Goal: Task Accomplishment & Management: Use online tool/utility

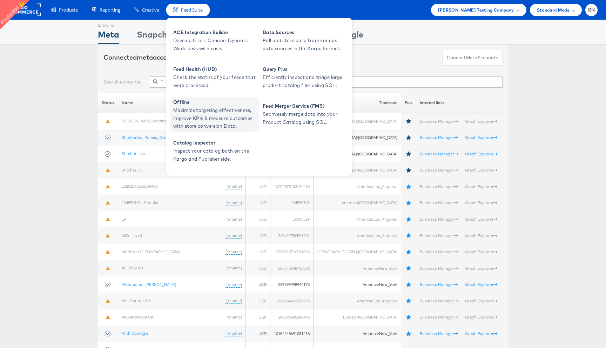
click at [200, 112] on span "Maximize targeting effectiveness, improve KPIs & measure outcomes with store co…" at bounding box center [215, 118] width 84 height 24
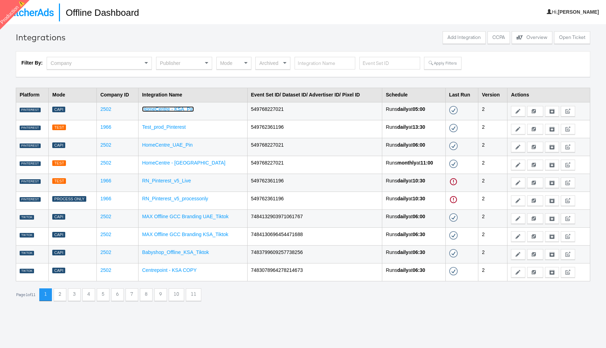
click at [180, 108] on link "HomeCentre - KSA_Pin" at bounding box center [168, 109] width 52 height 6
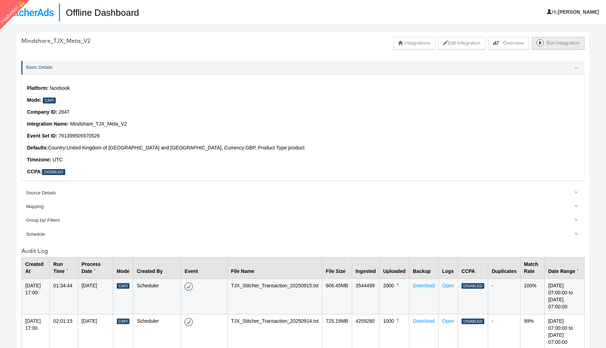
click at [550, 40] on button "Run Integration" at bounding box center [557, 43] width 53 height 13
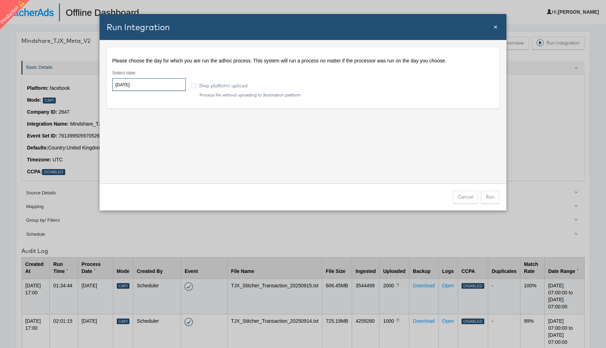
click at [152, 84] on input "2025-09-18" at bounding box center [149, 84] width 74 height 13
click at [133, 137] on td "15" at bounding box center [132, 140] width 12 height 10
type input "2025-09-15"
click at [295, 149] on div "Please choose the day for which you are run the adhoc process. This system will…" at bounding box center [303, 111] width 407 height 143
click at [198, 88] on label "Skip platform upload" at bounding box center [220, 86] width 59 height 8
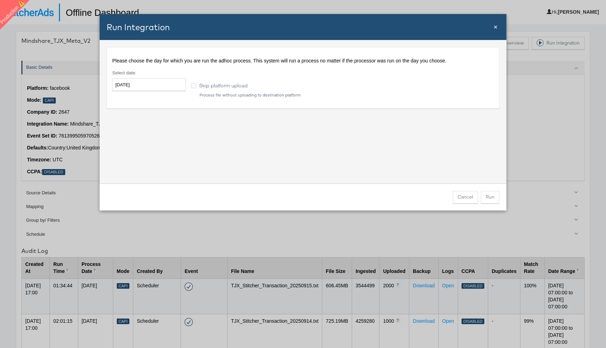
click at [0, 0] on input "Skip platform upload" at bounding box center [0, 0] width 0 height 0
click at [490, 195] on button "Run" at bounding box center [490, 197] width 19 height 13
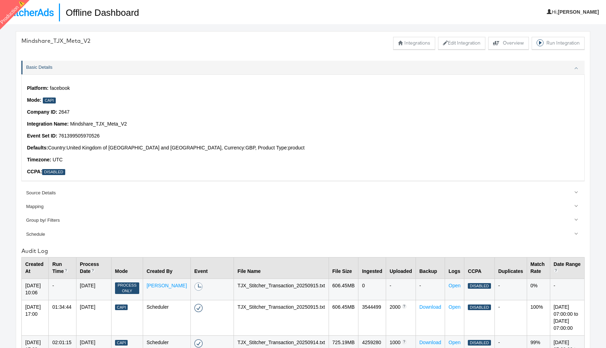
drag, startPoint x: 183, startPoint y: 291, endPoint x: 202, endPoint y: 291, distance: 18.6
click at [202, 291] on td "A process is currently running for this integration" at bounding box center [212, 288] width 43 height 21
drag, startPoint x: 84, startPoint y: 283, endPoint x: 99, endPoint y: 298, distance: 21.3
click at [99, 298] on td "15-Sep-2025" at bounding box center [93, 288] width 35 height 21
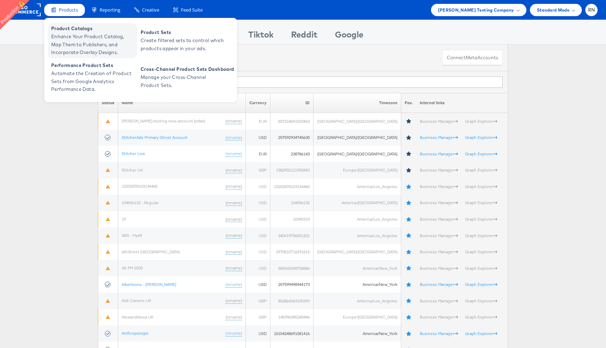
click at [80, 35] on span "Enhance Your Product Catalog, Map Them to Publishers, and Incorporate Overlay D…" at bounding box center [93, 45] width 84 height 24
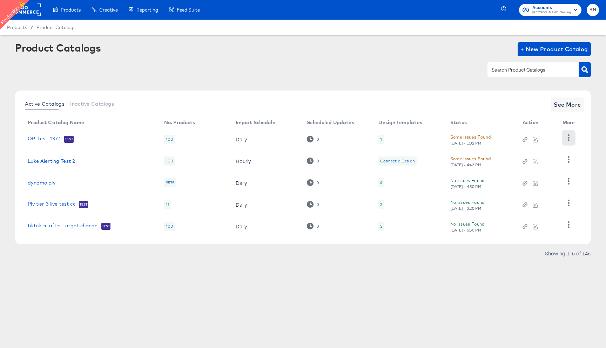
click at [569, 136] on icon "button" at bounding box center [568, 137] width 7 height 7
click at [570, 205] on icon "button" at bounding box center [568, 202] width 7 height 7
click at [568, 225] on icon "button" at bounding box center [569, 224] width 2 height 7
click at [572, 121] on th "More" at bounding box center [570, 122] width 27 height 11
click at [571, 101] on span "See More" at bounding box center [567, 105] width 27 height 10
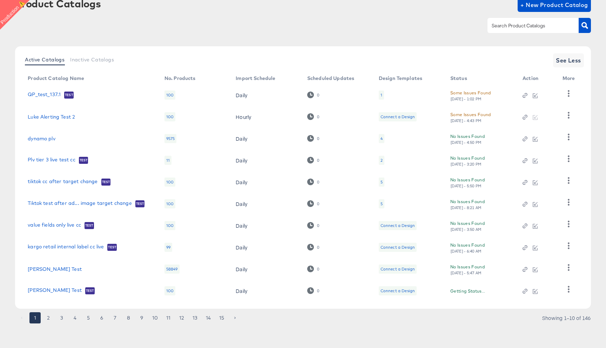
scroll to position [44, 0]
click at [568, 227] on icon "button" at bounding box center [569, 224] width 2 height 7
click at [567, 288] on icon "button" at bounding box center [568, 289] width 7 height 7
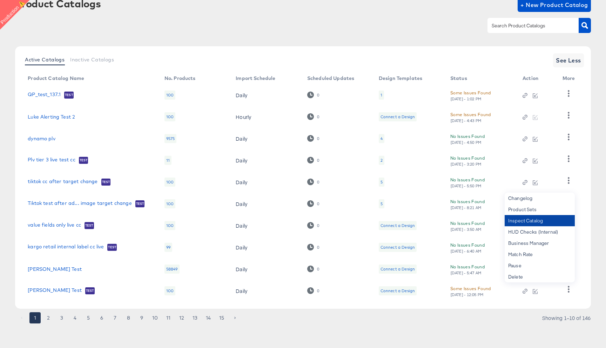
click at [531, 221] on div "Inspect Catalog" at bounding box center [539, 220] width 70 height 11
click at [442, 24] on div at bounding box center [303, 26] width 576 height 16
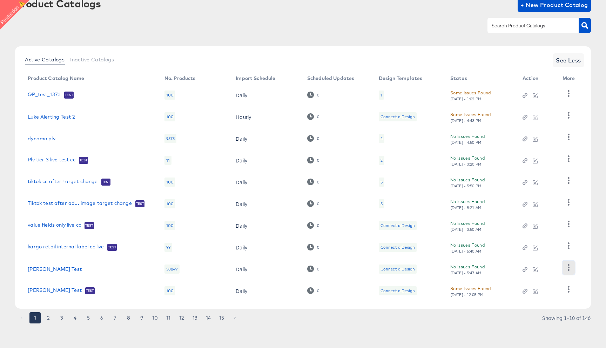
click at [567, 269] on icon "button" at bounding box center [568, 267] width 7 height 7
click at [589, 236] on div "Active Catalogs Inactive Catalogs See Less Product Catalog Name No. Products Im…" at bounding box center [303, 177] width 576 height 262
click at [568, 244] on icon "button" at bounding box center [569, 245] width 2 height 7
click at [567, 226] on icon "button" at bounding box center [568, 224] width 7 height 7
click at [568, 201] on icon "button" at bounding box center [568, 202] width 7 height 7
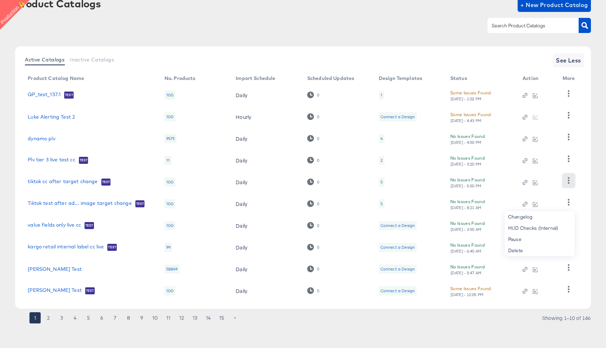
click at [568, 184] on button "button" at bounding box center [568, 181] width 12 height 14
click at [569, 289] on icon "button" at bounding box center [569, 289] width 2 height 7
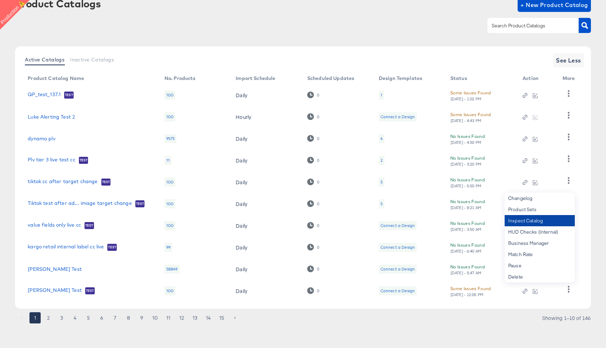
click at [535, 222] on div "Inspect Catalog" at bounding box center [539, 220] width 70 height 11
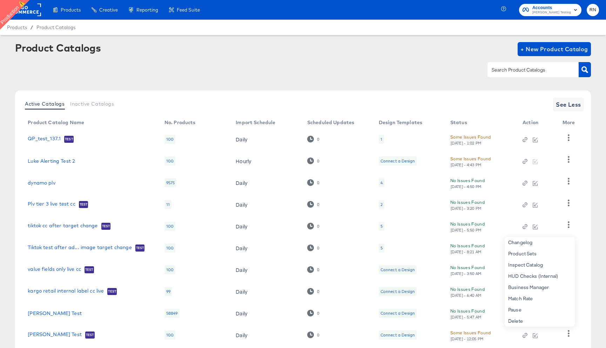
click at [386, 65] on div at bounding box center [303, 70] width 576 height 16
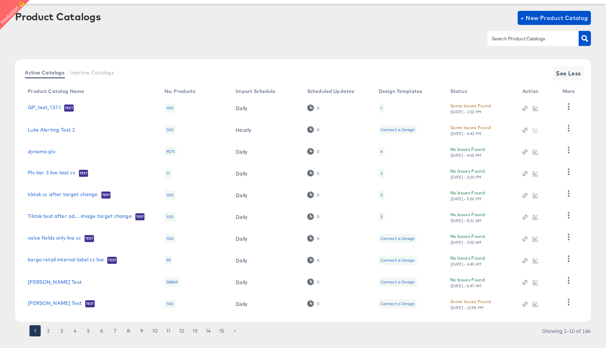
scroll to position [44, 0]
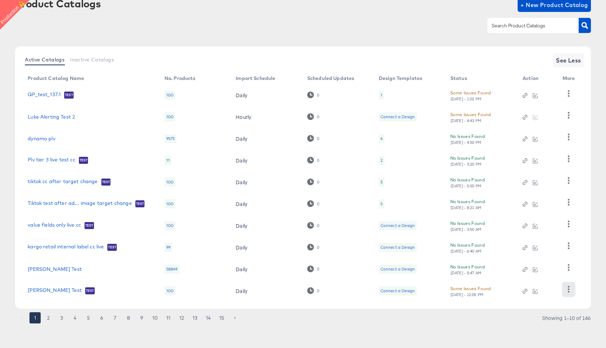
click at [568, 287] on icon "button" at bounding box center [569, 289] width 2 height 7
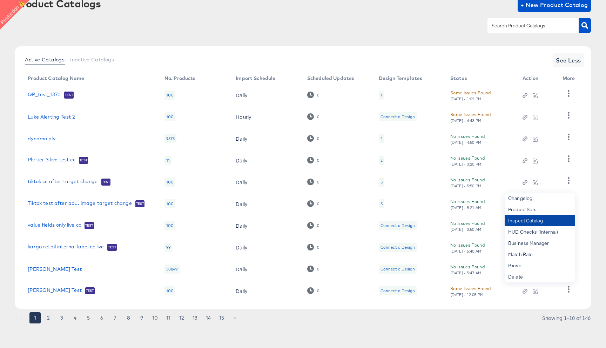
click at [539, 223] on div "Inspect Catalog" at bounding box center [539, 220] width 70 height 11
click at [525, 221] on div "Inspect Catalog" at bounding box center [539, 220] width 70 height 11
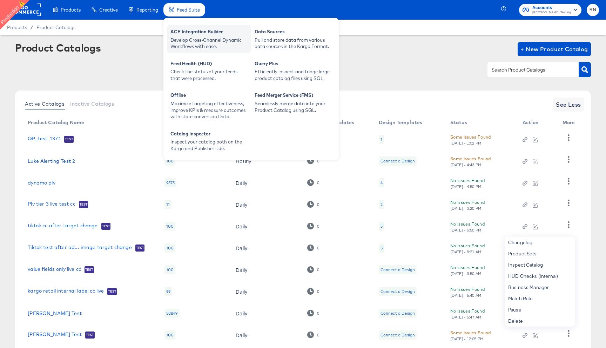
click at [211, 39] on div "Develop Cross-Channel Dynamic Workflows with ease." at bounding box center [208, 43] width 77 height 13
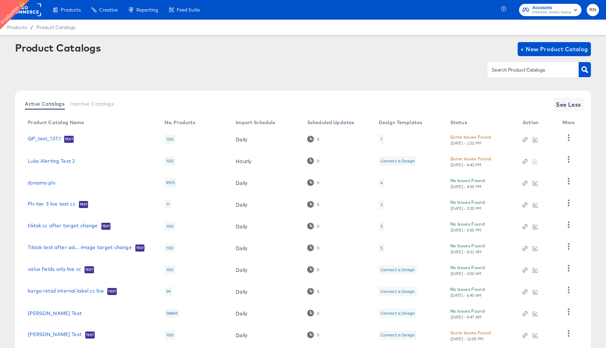
click at [102, 69] on div at bounding box center [303, 70] width 576 height 16
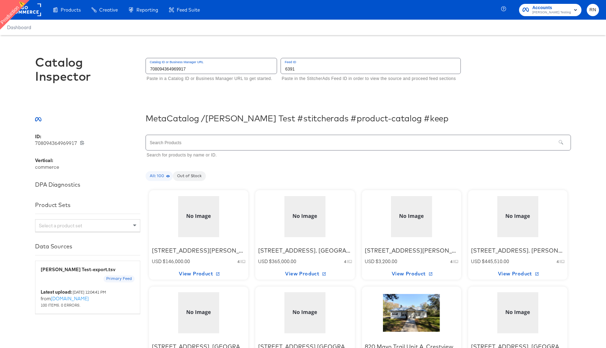
click at [405, 319] on div at bounding box center [411, 313] width 60 height 44
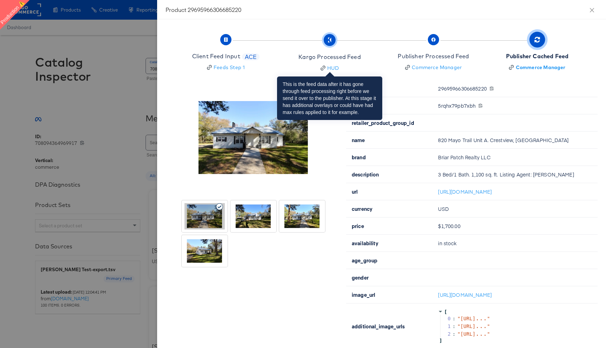
click at [353, 57] on div "Kargo Processed Feed" at bounding box center [329, 57] width 62 height 8
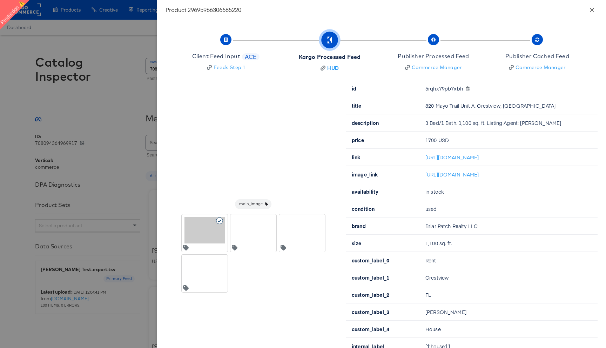
click at [589, 8] on icon "close" at bounding box center [592, 10] width 6 height 6
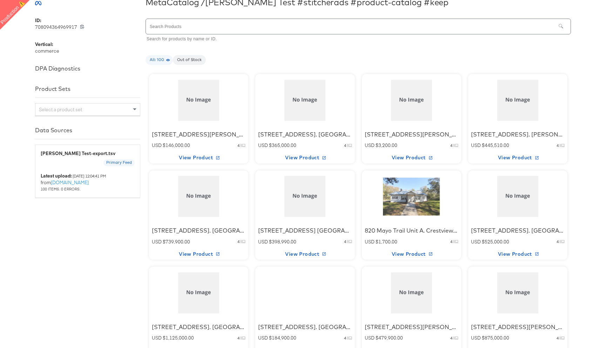
scroll to position [117, 0]
click at [263, 301] on div "2425 W Main Street. Radford, VA USD $184,900.00 4 View Product" at bounding box center [304, 309] width 99 height 89
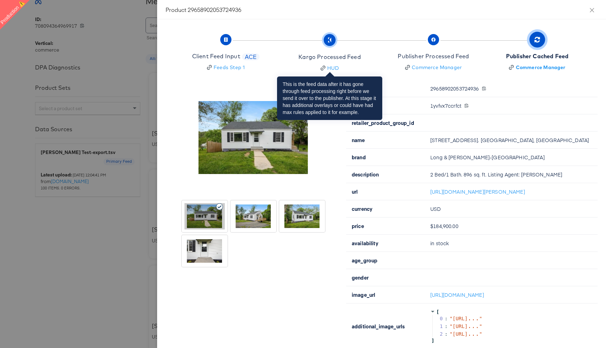
click at [336, 58] on div "Kargo Processed Feed" at bounding box center [329, 57] width 62 height 8
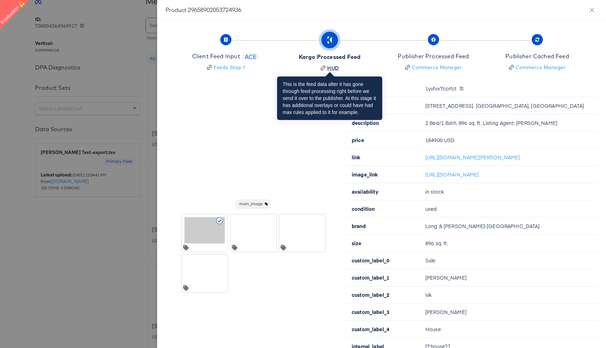
click at [330, 69] on div "HUD" at bounding box center [333, 68] width 12 height 7
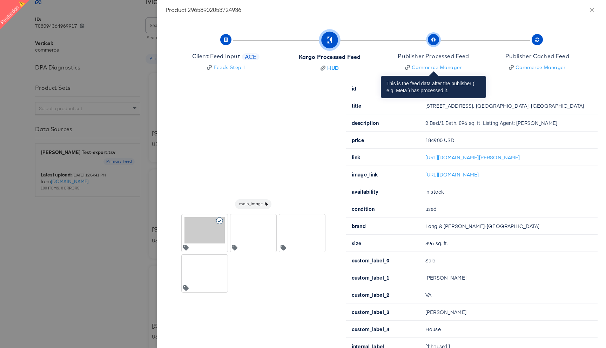
click at [436, 44] on span "Publisher Processed Feed Commerce Manager" at bounding box center [433, 53] width 71 height 35
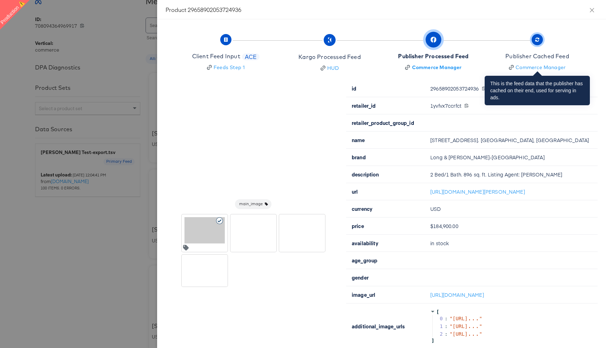
click at [529, 55] on div "Publisher Cached Feed" at bounding box center [537, 56] width 64 height 8
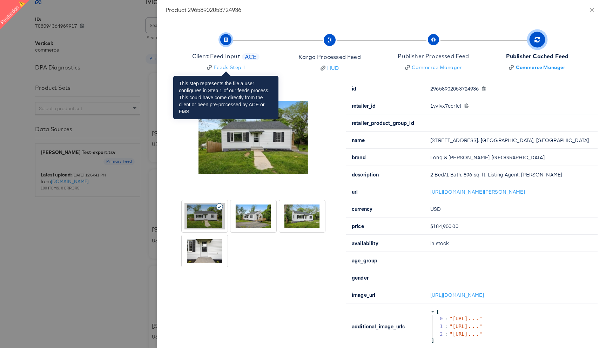
click at [222, 45] on span "Client Feed Input ACE Feeds Step 1" at bounding box center [225, 53] width 67 height 35
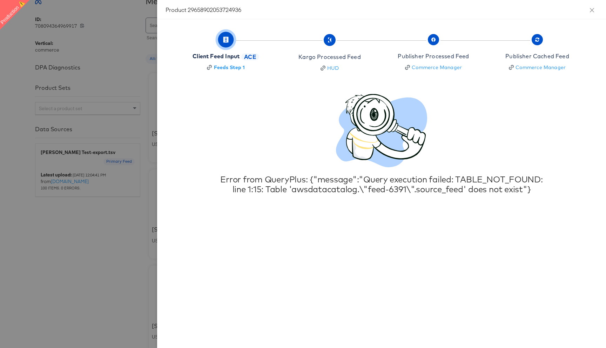
click at [118, 246] on div at bounding box center [303, 174] width 606 height 348
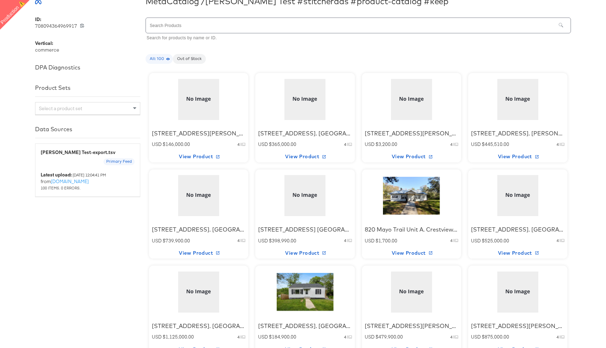
click at [198, 97] on div at bounding box center [199, 99] width 60 height 44
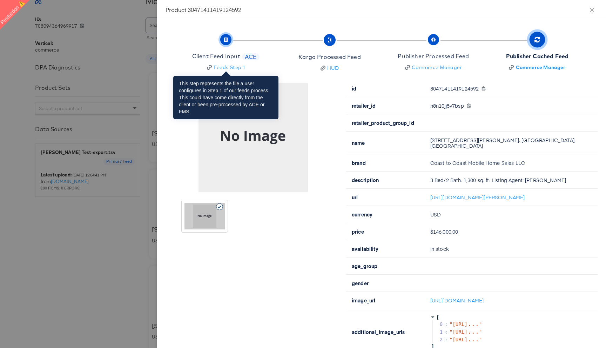
click at [228, 55] on div "Client Feed Input" at bounding box center [216, 56] width 48 height 8
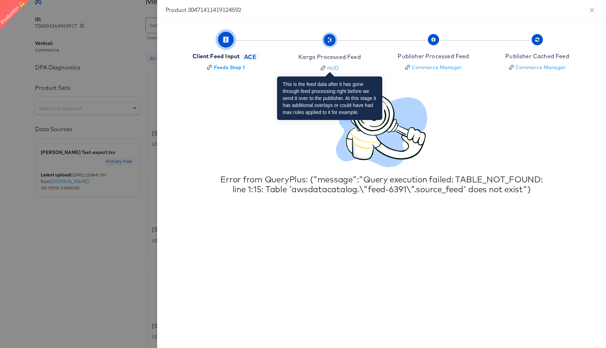
click at [315, 58] on div "Kargo Processed Feed" at bounding box center [329, 57] width 62 height 8
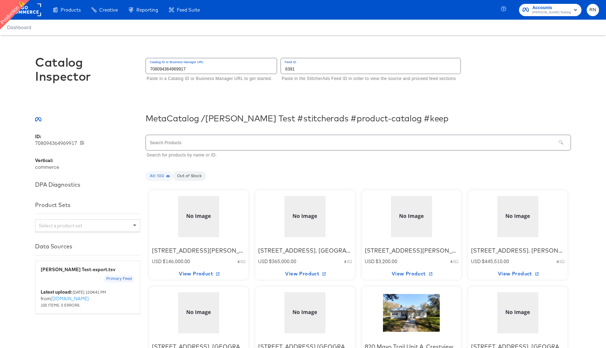
click at [225, 207] on div at bounding box center [199, 217] width 60 height 44
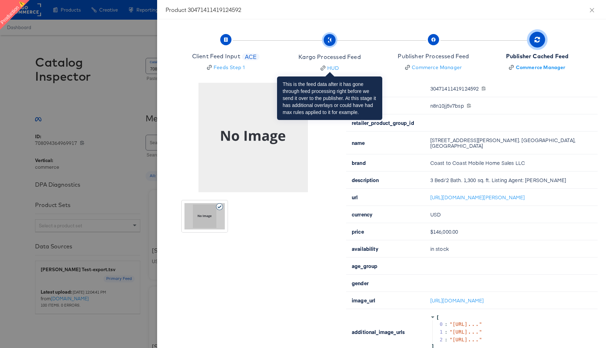
click at [334, 53] on div "Kargo Processed Feed" at bounding box center [329, 57] width 62 height 8
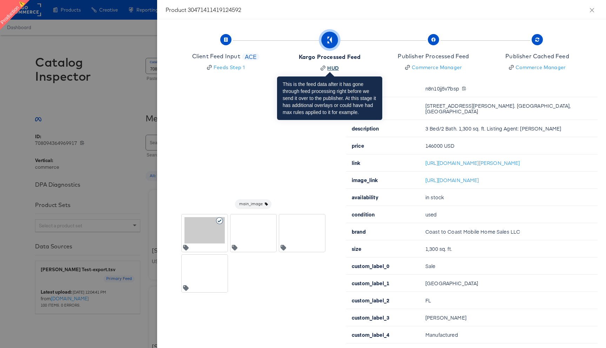
click at [333, 69] on div "HUD" at bounding box center [333, 68] width 12 height 7
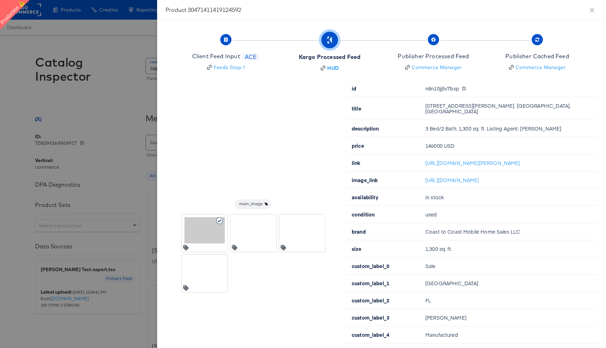
click at [123, 131] on div at bounding box center [303, 174] width 606 height 348
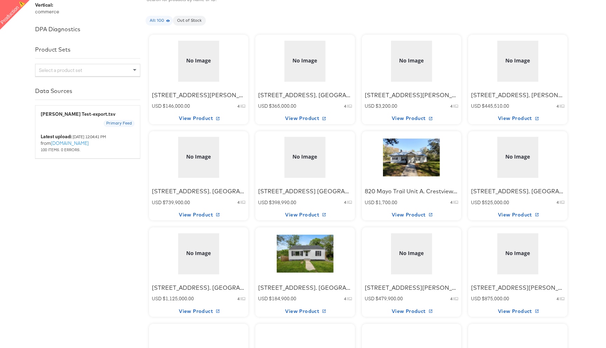
scroll to position [239, 0]
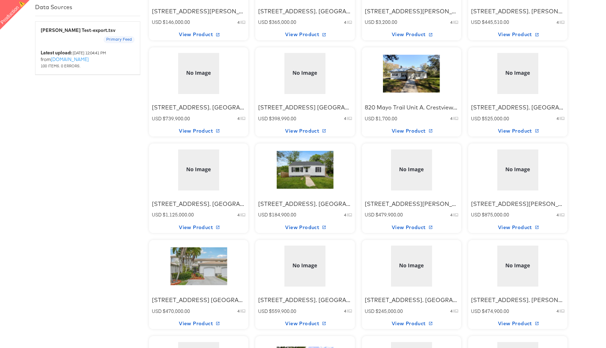
click at [306, 179] on div at bounding box center [305, 170] width 60 height 44
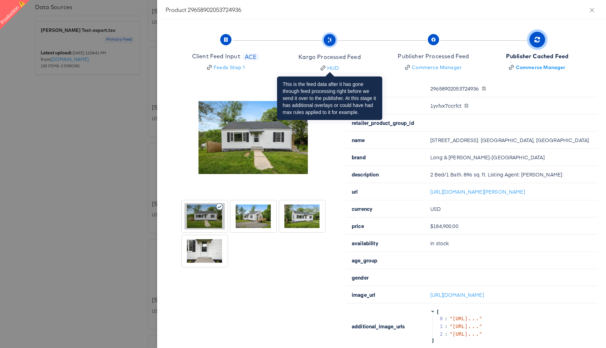
click at [332, 60] on div "Kargo Processed Feed" at bounding box center [329, 57] width 62 height 8
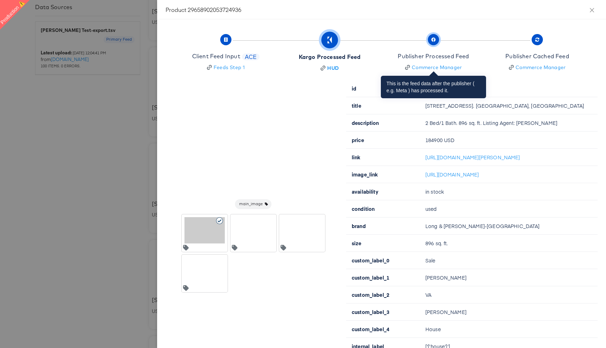
click at [420, 56] on div "Publisher Processed Feed" at bounding box center [433, 56] width 71 height 8
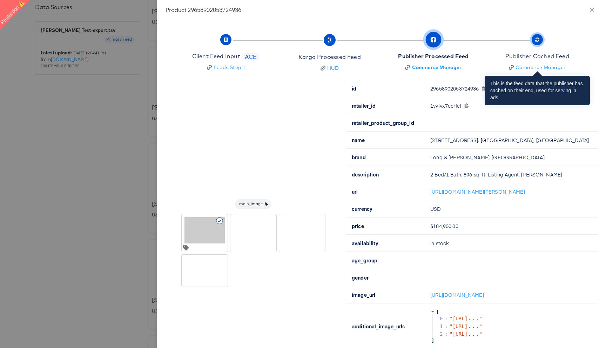
click at [509, 49] on span "Publisher Cached Feed Commerce Manager" at bounding box center [537, 53] width 64 height 35
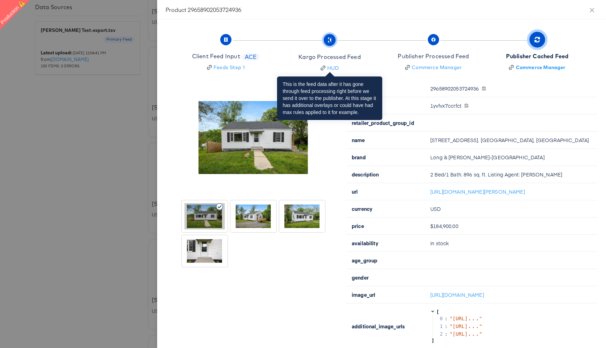
click at [345, 54] on div "Kargo Processed Feed" at bounding box center [329, 57] width 62 height 8
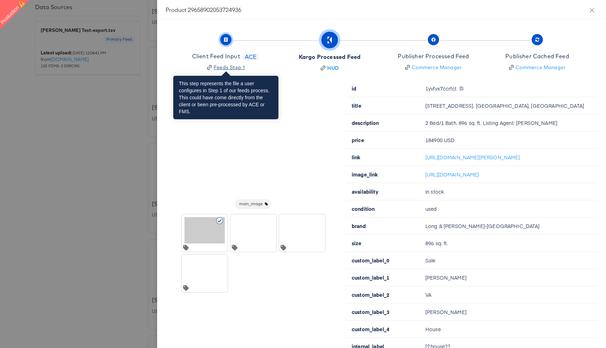
click at [236, 67] on div "Feeds Step 1" at bounding box center [228, 67] width 31 height 7
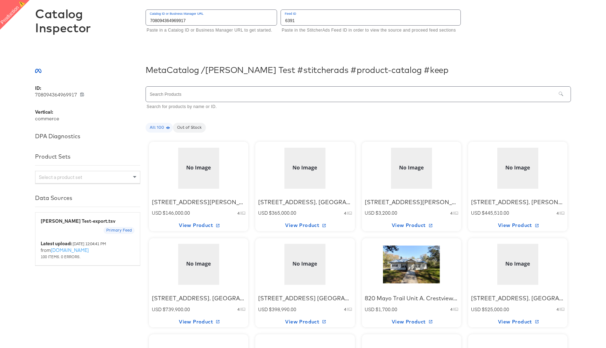
scroll to position [67, 0]
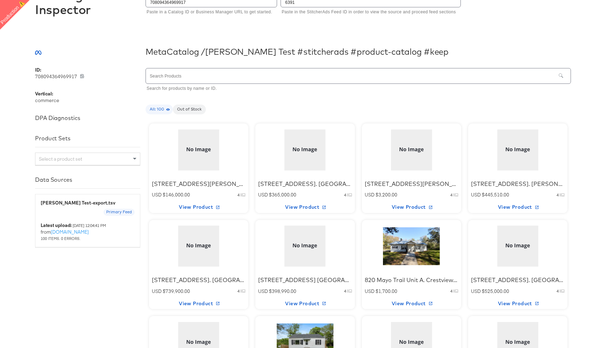
click at [392, 255] on div at bounding box center [411, 246] width 60 height 44
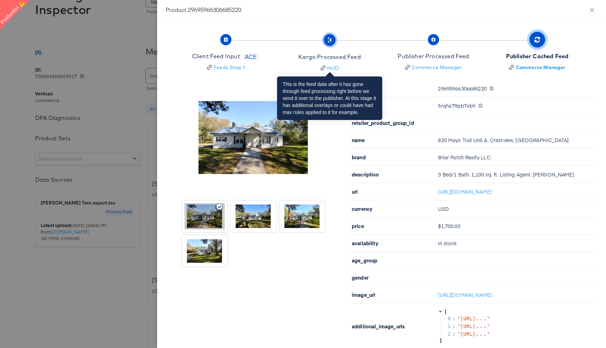
click at [355, 57] on div "Kargo Processed Feed" at bounding box center [329, 57] width 62 height 8
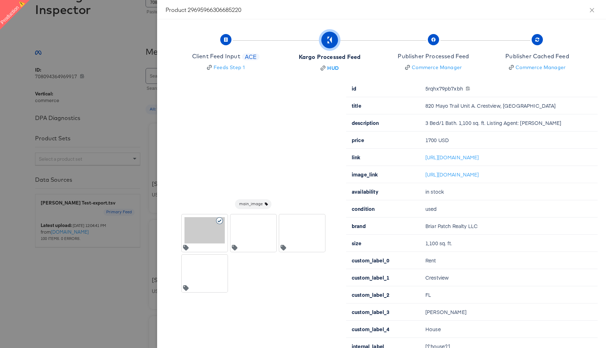
click at [117, 276] on div at bounding box center [303, 174] width 606 height 348
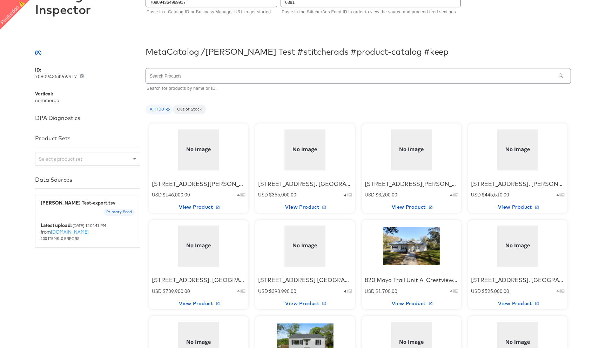
click at [404, 251] on div at bounding box center [411, 246] width 60 height 44
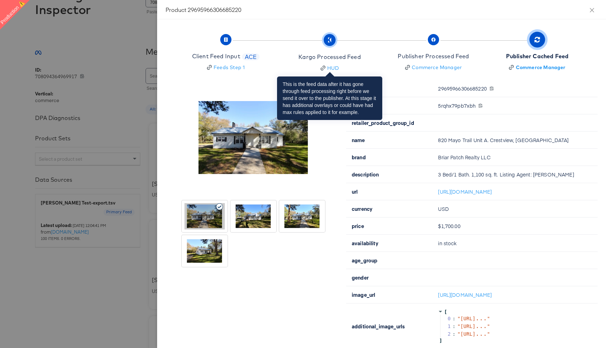
click at [343, 55] on div "Kargo Processed Feed" at bounding box center [329, 57] width 62 height 8
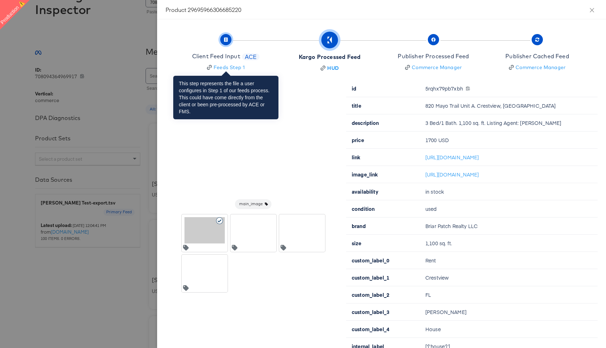
click at [229, 57] on div "Client Feed Input" at bounding box center [216, 56] width 48 height 8
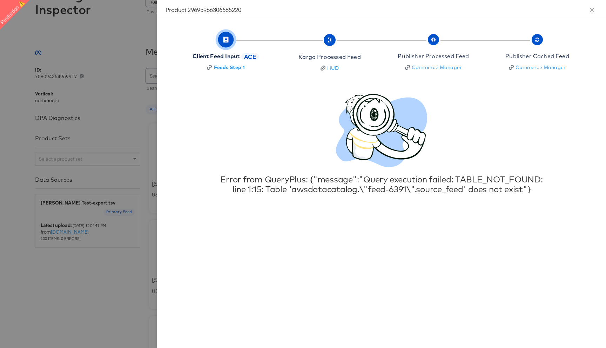
click at [113, 276] on div at bounding box center [303, 174] width 606 height 348
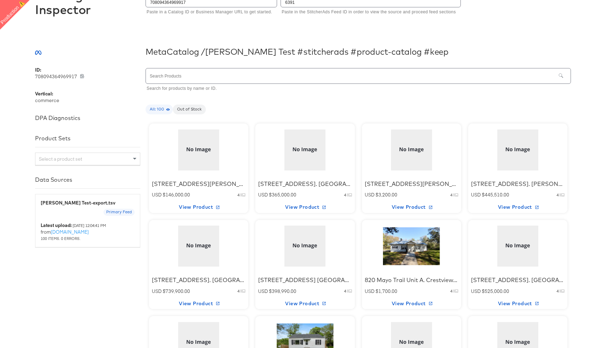
click at [413, 249] on div at bounding box center [411, 246] width 60 height 44
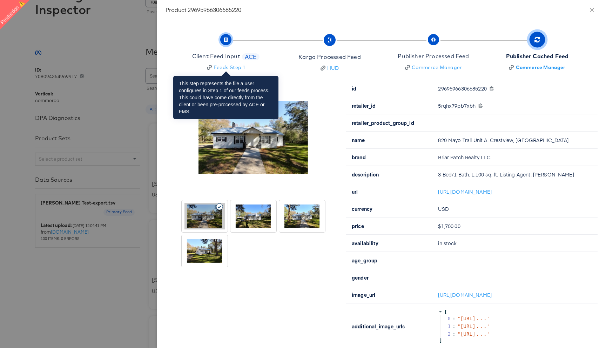
click at [219, 57] on div "Client Feed Input" at bounding box center [216, 56] width 48 height 8
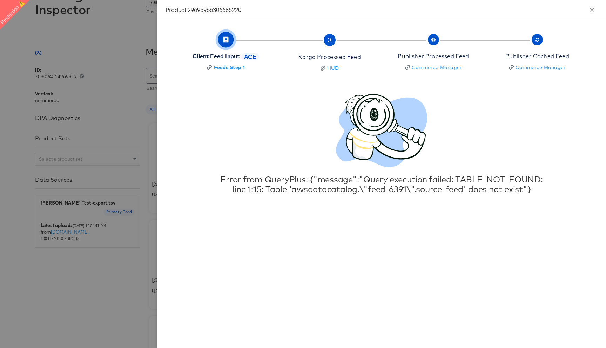
click at [75, 290] on div at bounding box center [303, 174] width 606 height 348
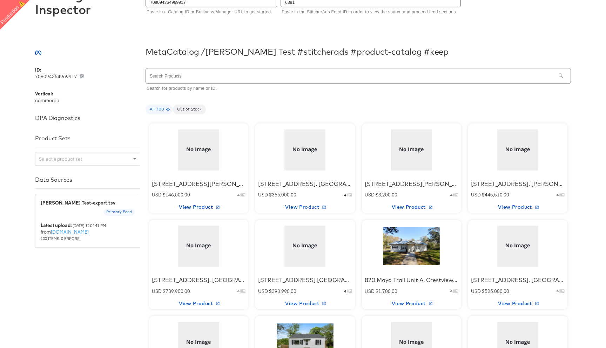
click at [408, 249] on div at bounding box center [411, 246] width 60 height 44
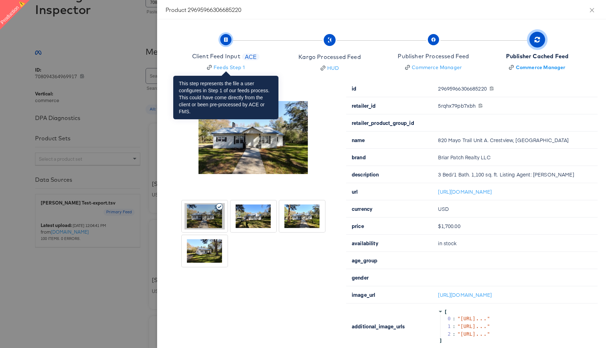
click at [218, 56] on div "Client Feed Input" at bounding box center [216, 56] width 48 height 8
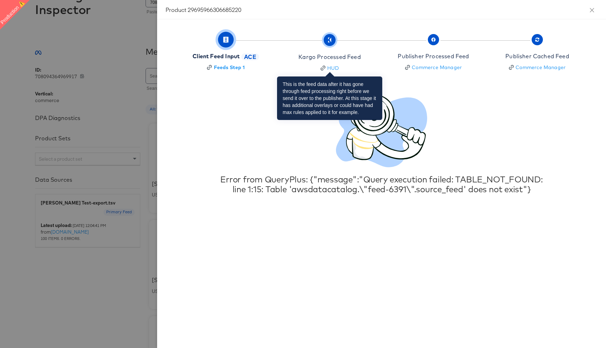
click at [319, 54] on div "Kargo Processed Feed" at bounding box center [329, 57] width 62 height 8
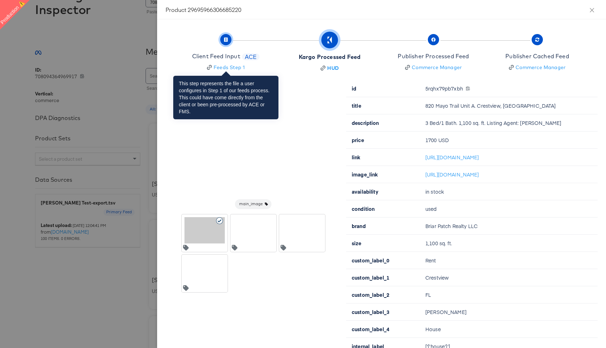
click at [229, 55] on div "Client Feed Input" at bounding box center [216, 56] width 48 height 8
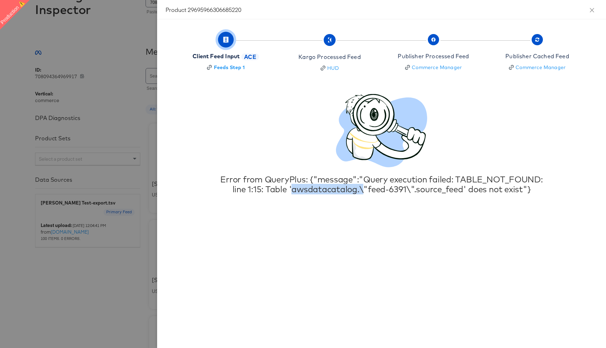
drag, startPoint x: 290, startPoint y: 187, endPoint x: 365, endPoint y: 190, distance: 74.4
click at [363, 188] on div "Error from QueryPlus: {"message":"Query execution failed: TABLE_NOT_FOUND: line…" at bounding box center [381, 184] width 324 height 20
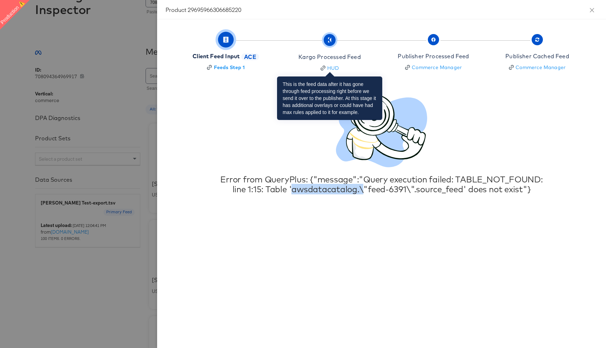
click at [348, 52] on span "Kargo Processed Feed HUD" at bounding box center [329, 53] width 62 height 35
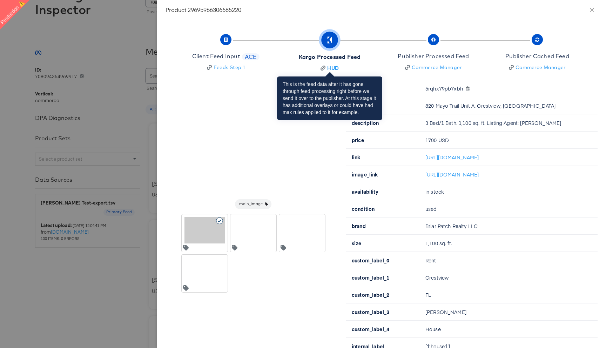
click at [336, 63] on div "Kargo Processed Feed HUD" at bounding box center [330, 62] width 62 height 19
click at [335, 66] on div "HUD" at bounding box center [333, 68] width 12 height 7
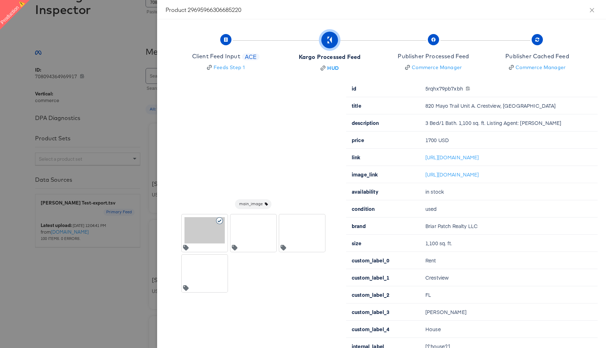
click at [326, 55] on div "Kargo Processed Feed" at bounding box center [330, 57] width 62 height 8
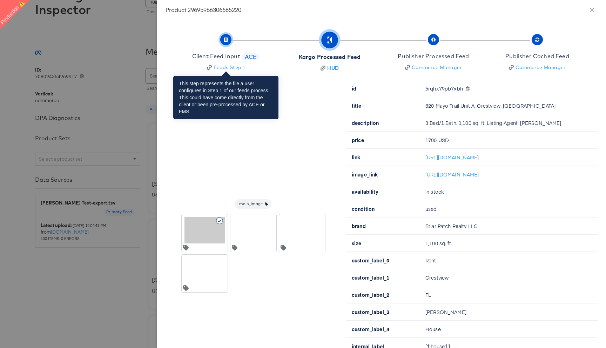
click at [241, 53] on div "Client Feed Input ACE" at bounding box center [225, 56] width 67 height 8
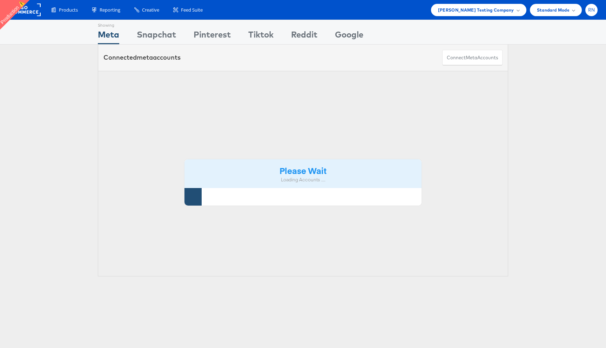
click at [589, 11] on span "RN" at bounding box center [591, 10] width 7 height 5
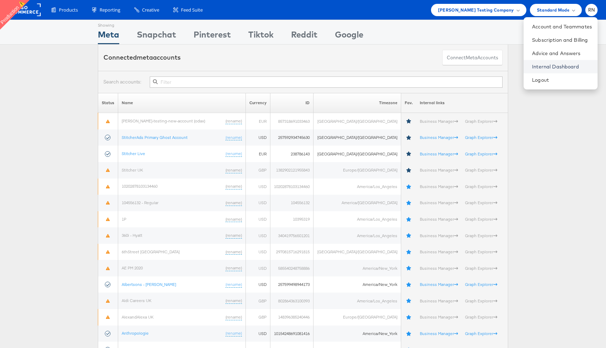
click at [552, 64] on link "Internal Dashboard" at bounding box center [562, 66] width 60 height 7
click at [511, 9] on span "Colin Clarke Testing Company" at bounding box center [476, 9] width 76 height 7
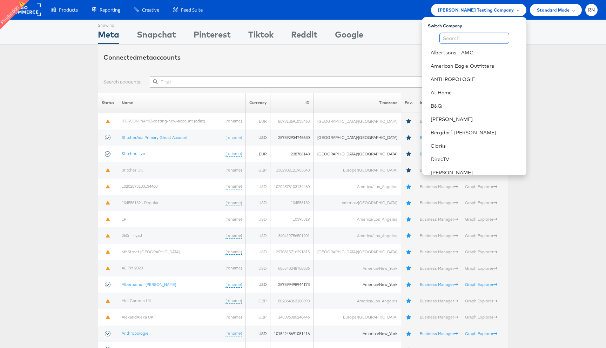
click at [471, 38] on input "text" at bounding box center [474, 38] width 70 height 11
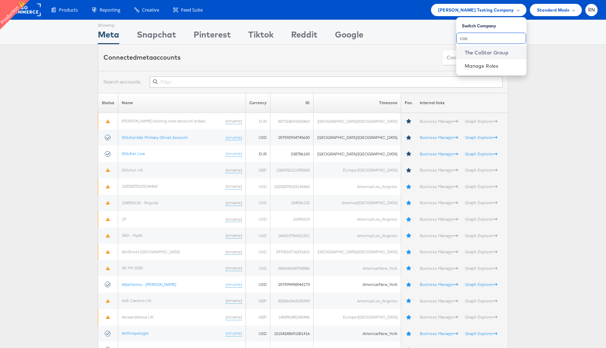
type input "cos"
click at [476, 55] on link "The CoStar Group" at bounding box center [492, 52] width 56 height 7
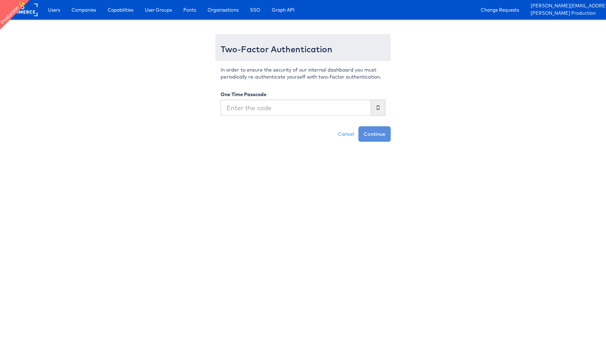
click at [245, 106] on input "text" at bounding box center [296, 108] width 150 height 16
type input "113695"
click at [358, 126] on button "Continue" at bounding box center [374, 133] width 32 height 15
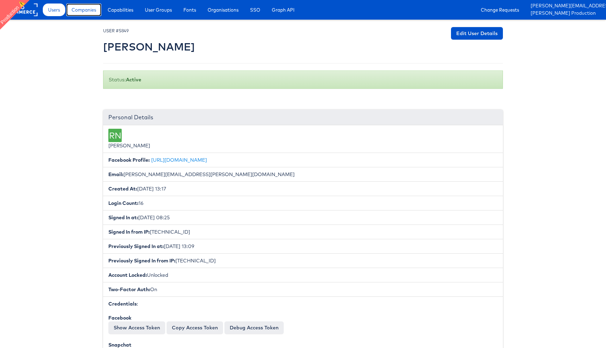
click at [88, 12] on span "Companies" at bounding box center [84, 9] width 25 height 7
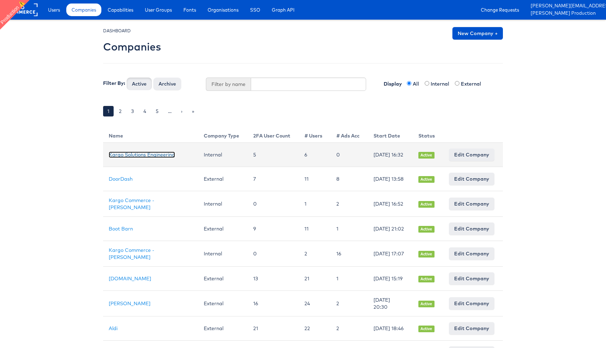
click at [133, 151] on link "Kargo Solutions Engineering" at bounding box center [142, 154] width 66 height 6
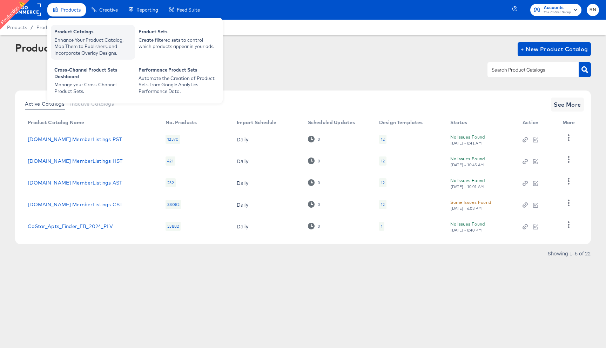
click at [76, 42] on div "Enhance Your Product Catalog, Map Them to Publishers, and Incorporate Overlay D…" at bounding box center [92, 47] width 77 height 20
